Goal: Find specific page/section: Find specific page/section

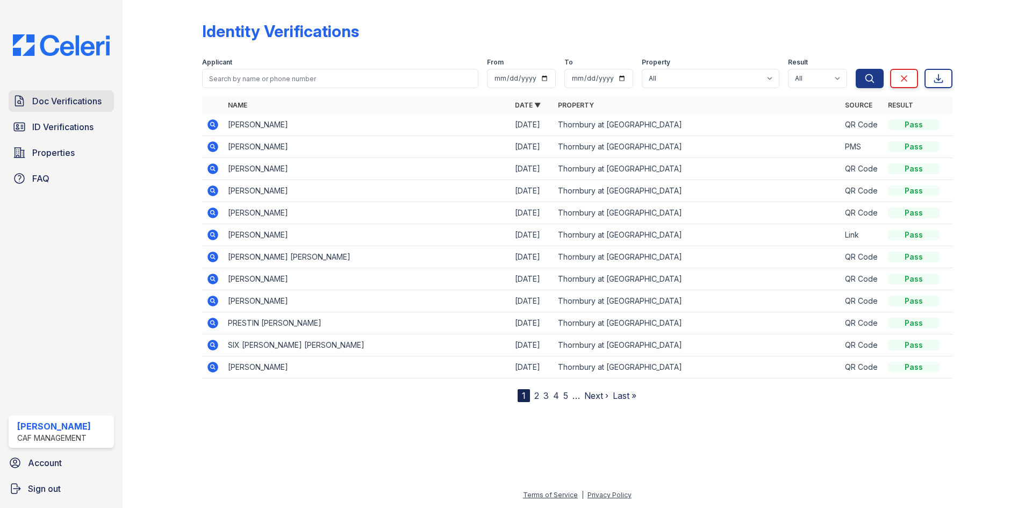
click at [42, 109] on link "Doc Verifications" at bounding box center [61, 101] width 105 height 22
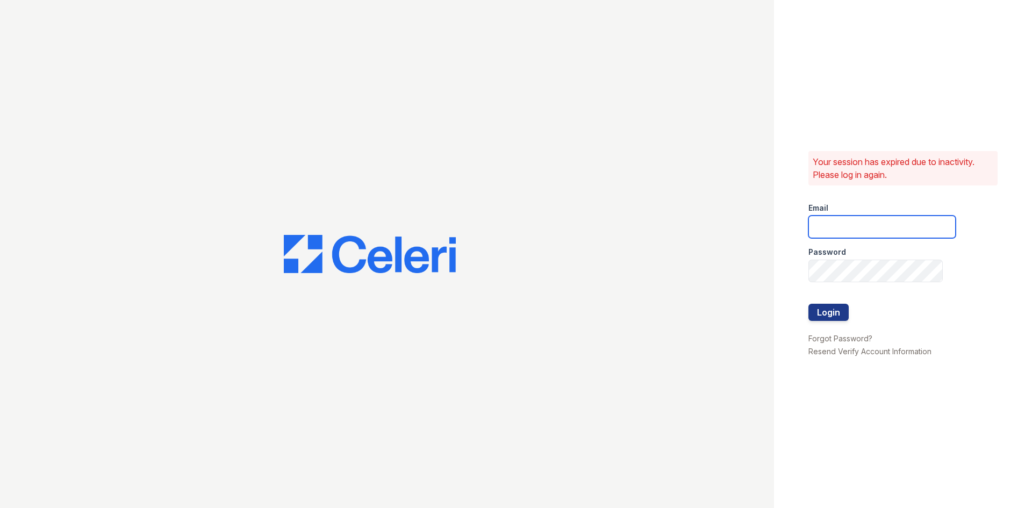
type input "[DOMAIN_NAME][EMAIL_ADDRESS][DOMAIN_NAME]"
click at [812, 316] on button "Login" at bounding box center [828, 312] width 40 height 17
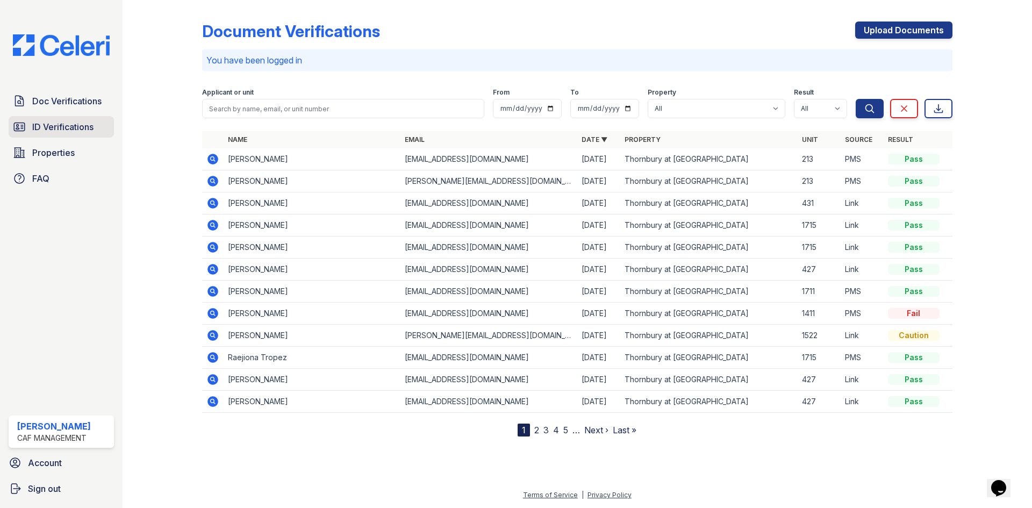
click at [54, 124] on span "ID Verifications" at bounding box center [62, 126] width 61 height 13
